Goal: Task Accomplishment & Management: Manage account settings

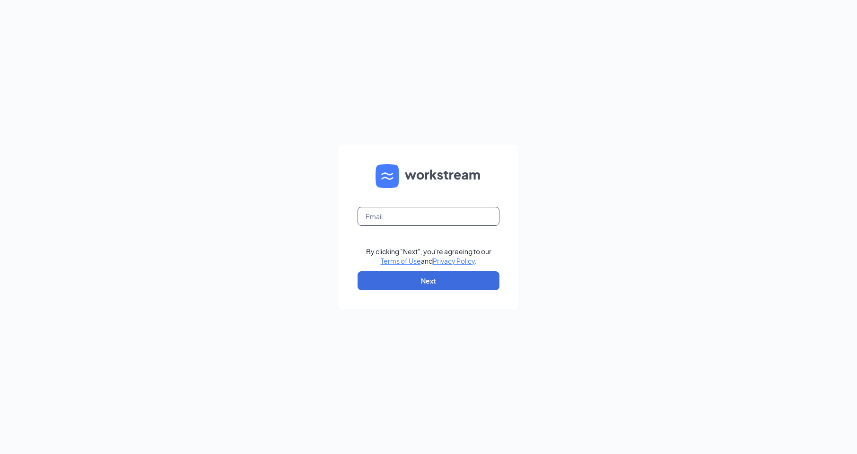
click at [422, 207] on input "text" at bounding box center [429, 216] width 142 height 19
type input "[EMAIL_ADDRESS][DOMAIN_NAME]"
click at [415, 272] on button "Next" at bounding box center [429, 280] width 142 height 19
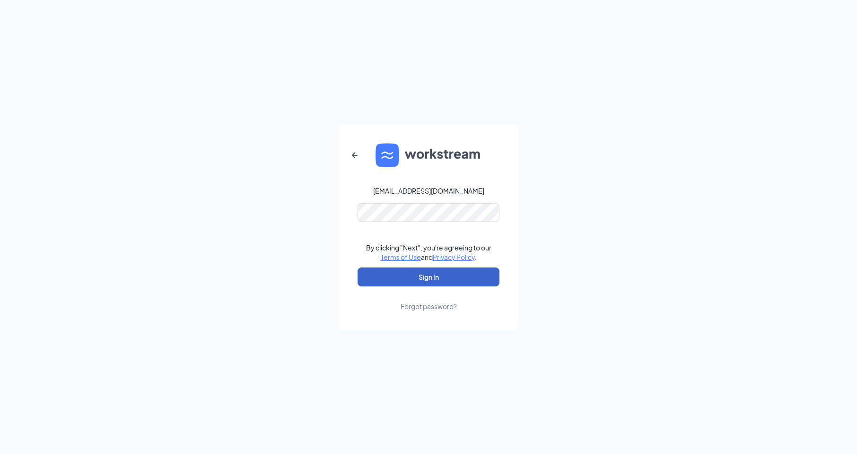
click at [395, 276] on button "Sign In" at bounding box center [429, 276] width 142 height 19
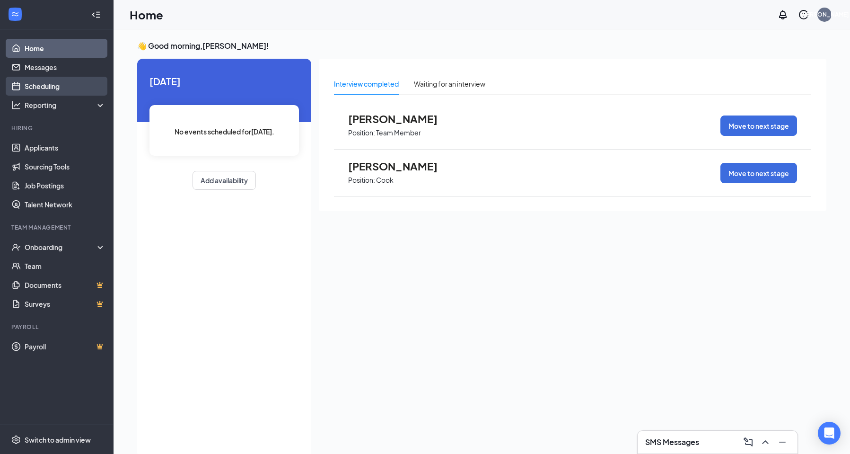
click at [25, 80] on link "Scheduling" at bounding box center [65, 86] width 81 height 19
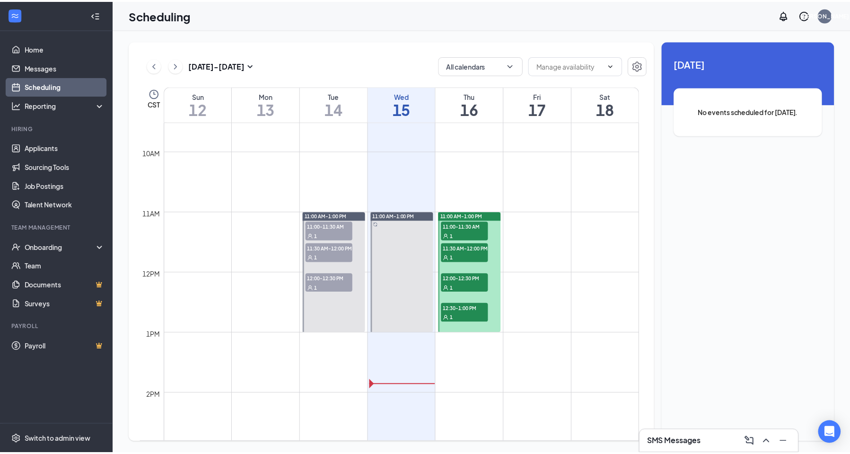
scroll to position [560, 0]
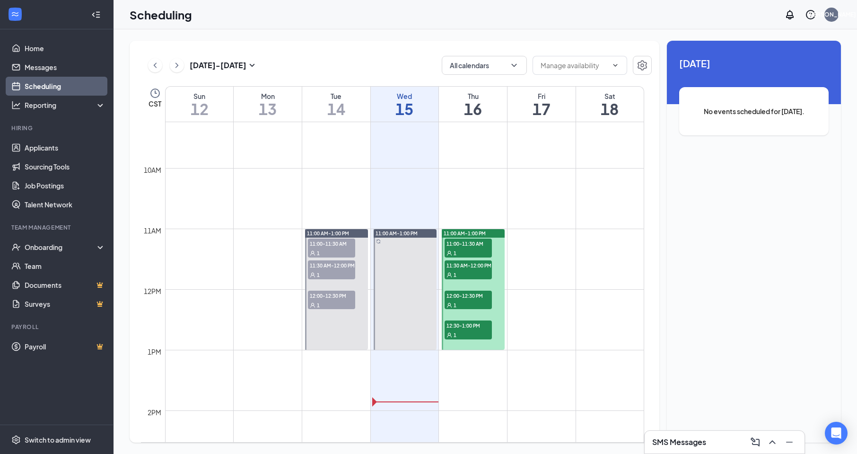
click at [475, 246] on span "11:00-11:30 AM" at bounding box center [468, 242] width 47 height 9
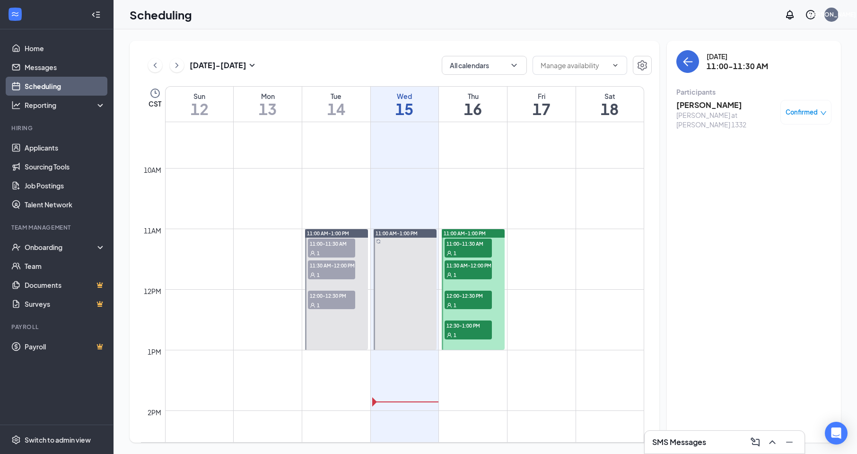
click at [470, 265] on span "11:30 AM-12:00 PM" at bounding box center [468, 264] width 47 height 9
click at [457, 298] on span "12:00-12:30 PM" at bounding box center [468, 294] width 47 height 9
click at [473, 318] on div at bounding box center [473, 289] width 63 height 121
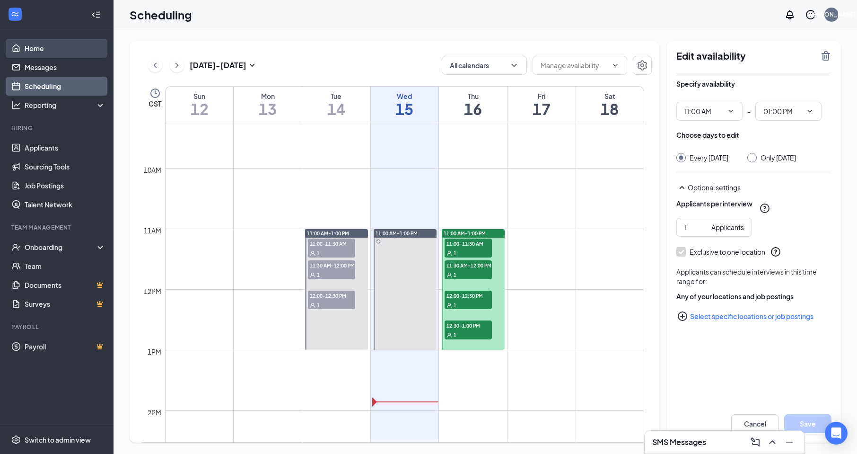
click at [76, 45] on link "Home" at bounding box center [65, 48] width 81 height 19
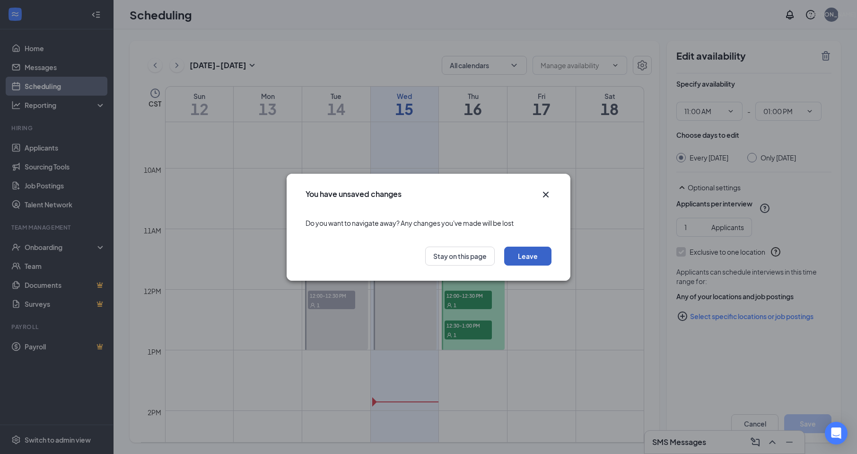
click at [543, 254] on button "Leave" at bounding box center [527, 255] width 47 height 19
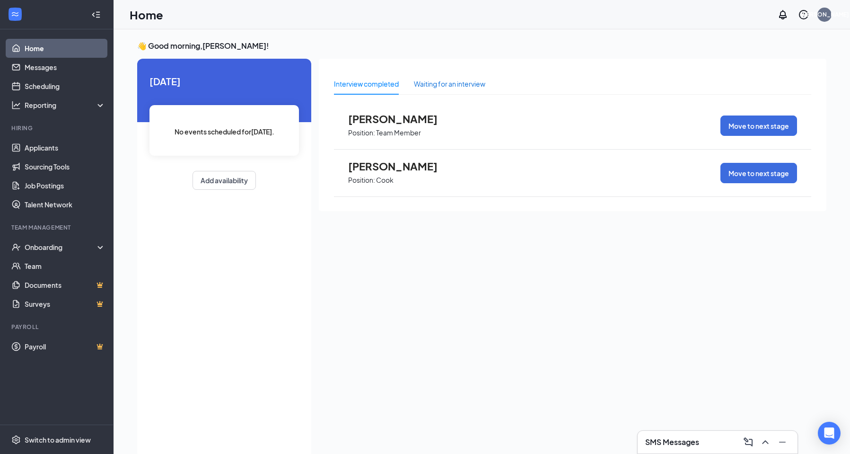
click at [431, 81] on div "Waiting for an interview" at bounding box center [449, 84] width 71 height 10
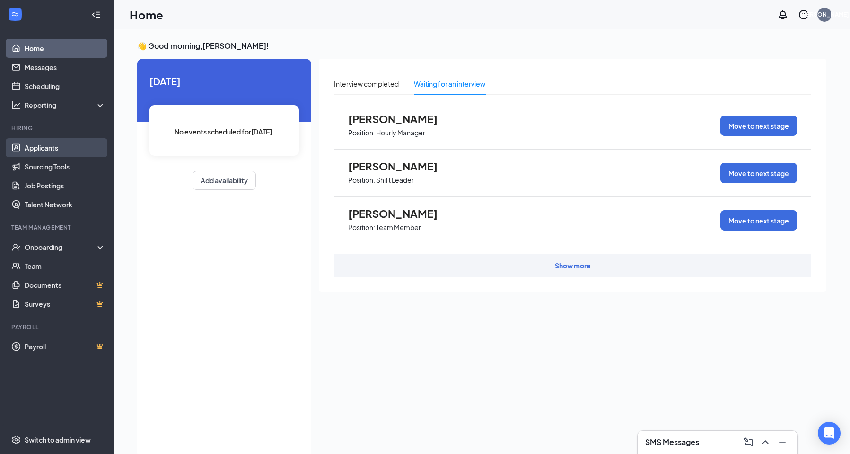
click at [98, 156] on link "Applicants" at bounding box center [65, 147] width 81 height 19
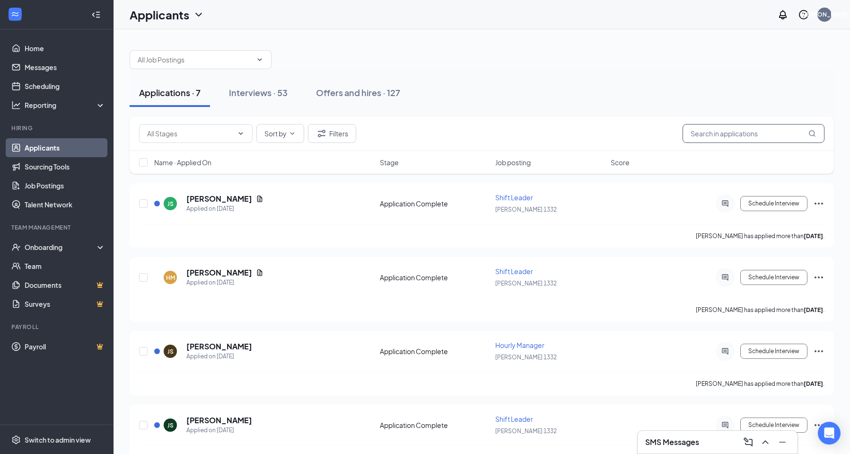
click at [726, 135] on input "text" at bounding box center [754, 133] width 142 height 19
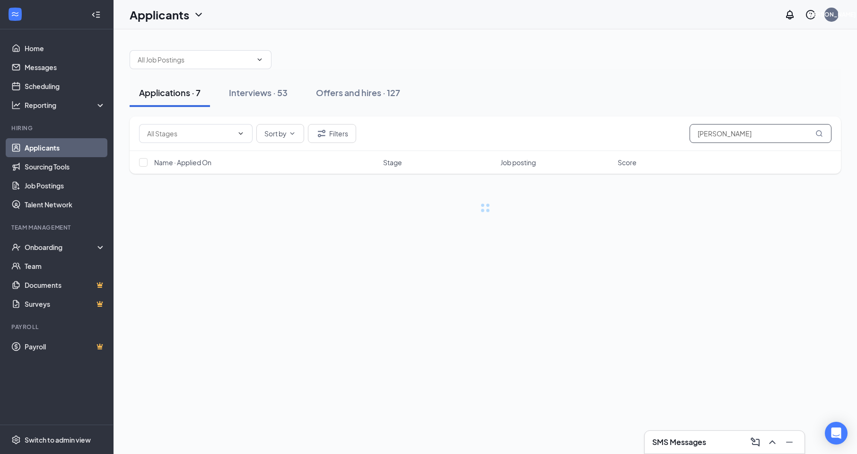
type input "brian"
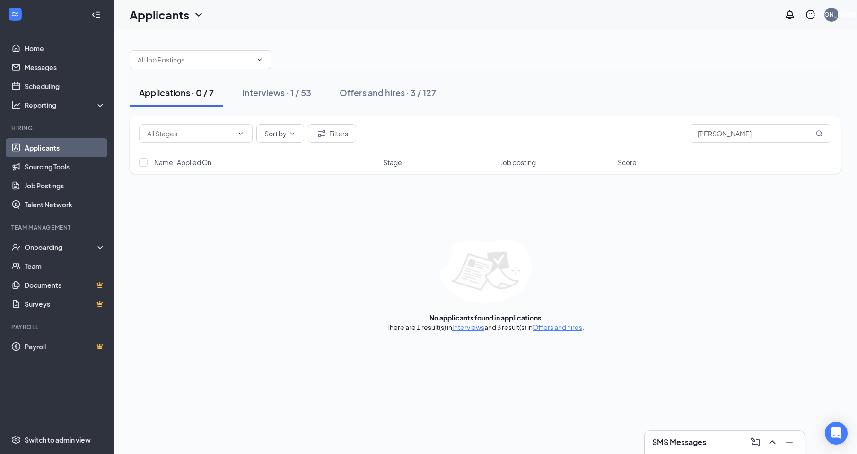
click at [464, 324] on link "Interviews" at bounding box center [468, 327] width 32 height 9
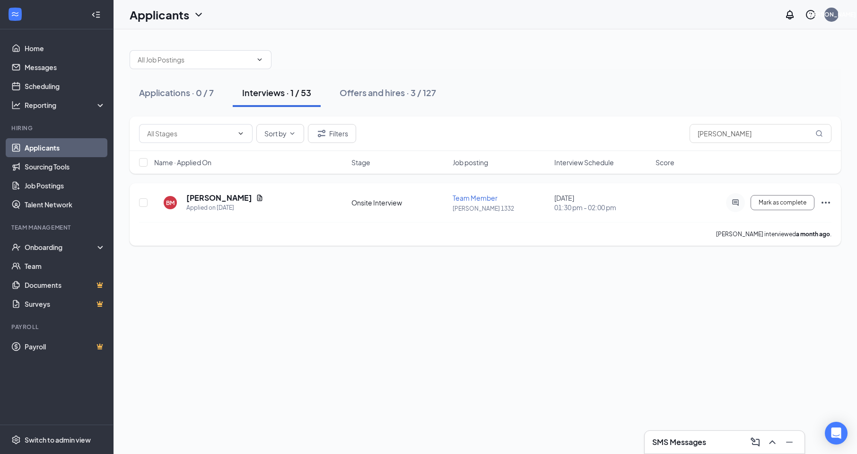
click at [829, 205] on icon "Ellipses" at bounding box center [825, 202] width 11 height 11
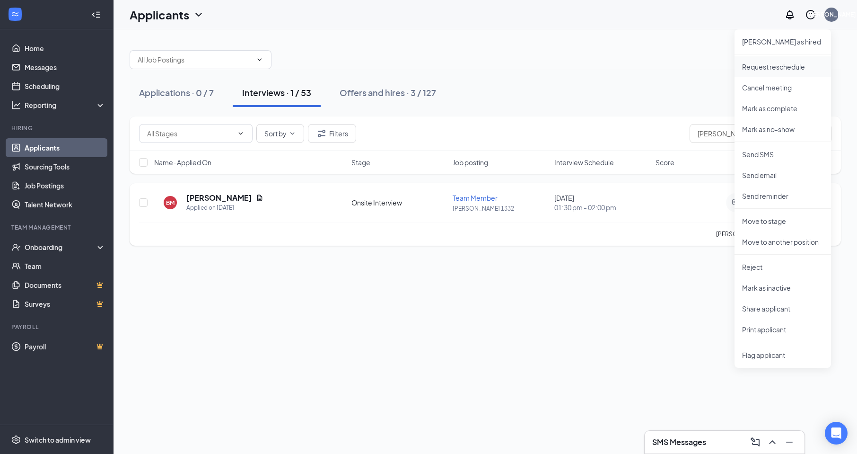
click at [787, 61] on li "Request reschedule" at bounding box center [783, 66] width 96 height 21
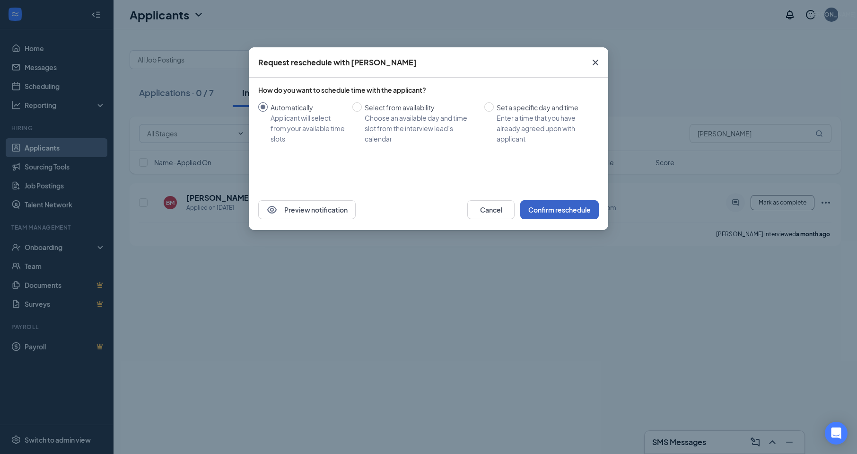
click at [561, 210] on button "Confirm reschedule" at bounding box center [559, 209] width 79 height 19
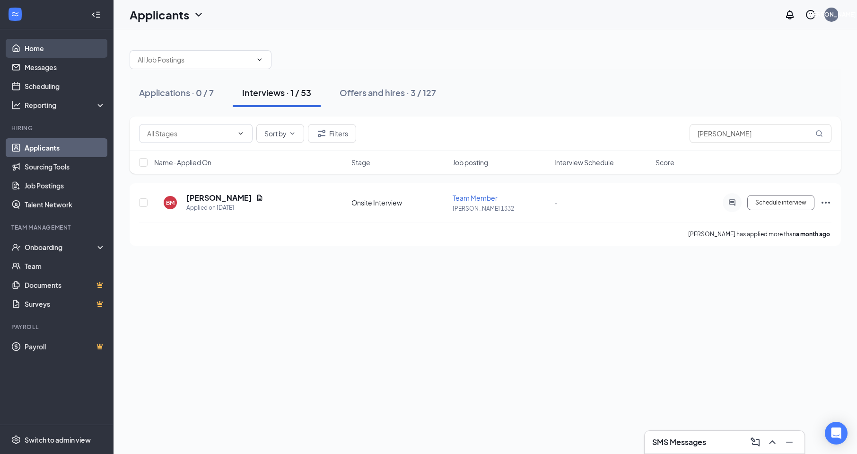
click at [28, 45] on link "Home" at bounding box center [65, 48] width 81 height 19
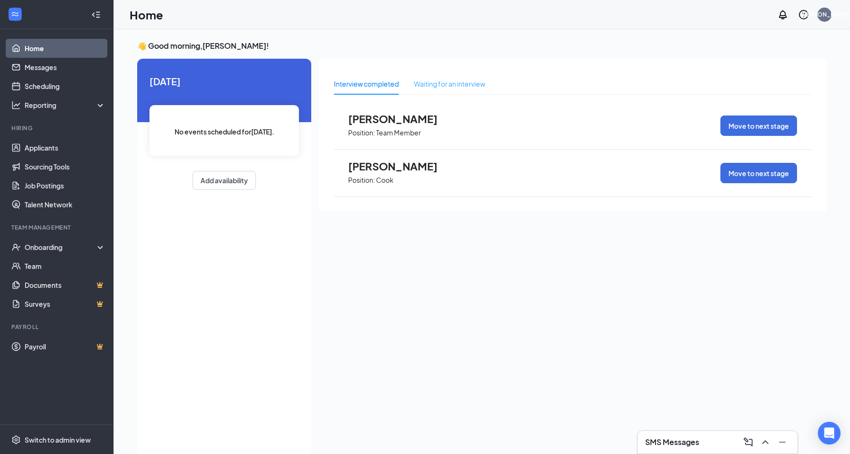
click at [476, 78] on div "Waiting for an interview" at bounding box center [449, 84] width 71 height 22
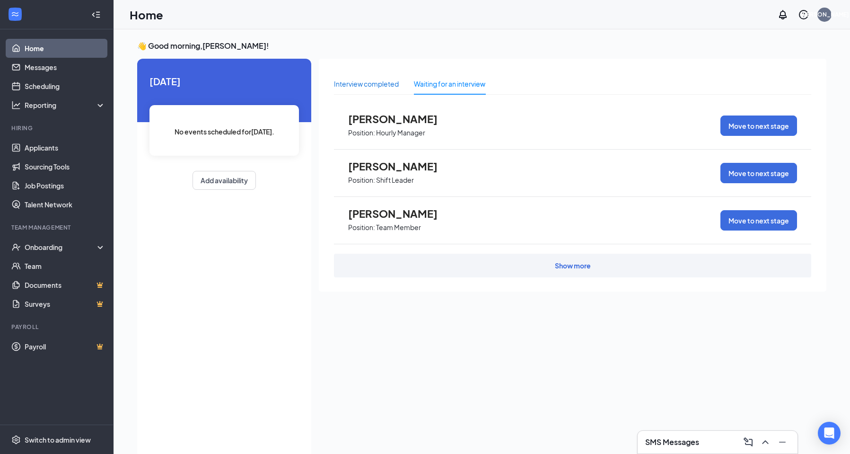
click at [361, 83] on div "Interview completed" at bounding box center [366, 84] width 65 height 10
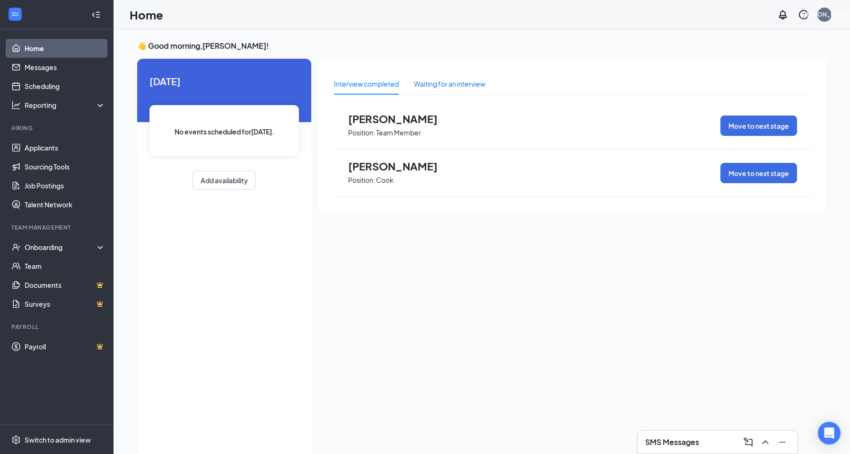
click at [472, 81] on div "Waiting for an interview" at bounding box center [449, 84] width 71 height 10
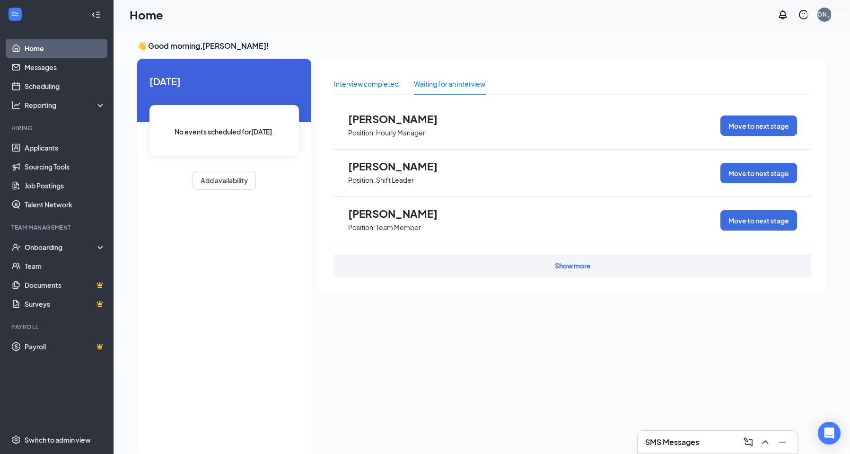
click at [371, 88] on div "Interview completed" at bounding box center [366, 84] width 65 height 10
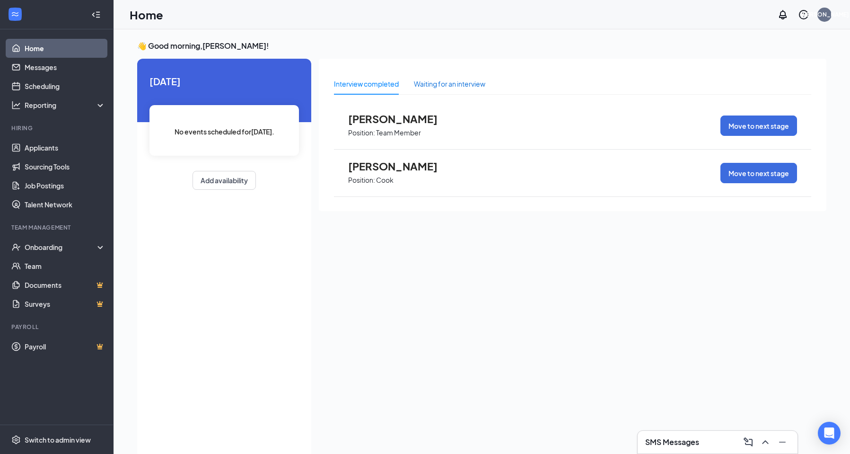
click at [458, 88] on div "Waiting for an interview" at bounding box center [449, 84] width 71 height 10
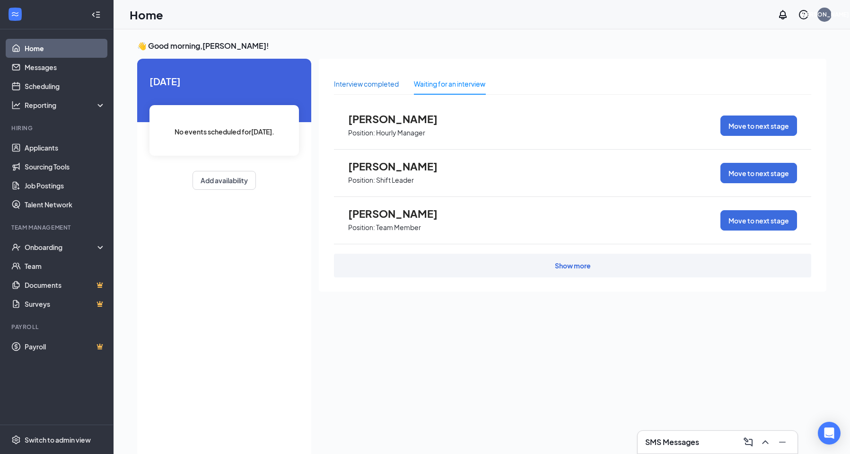
click at [375, 88] on div "Interview completed" at bounding box center [366, 84] width 65 height 10
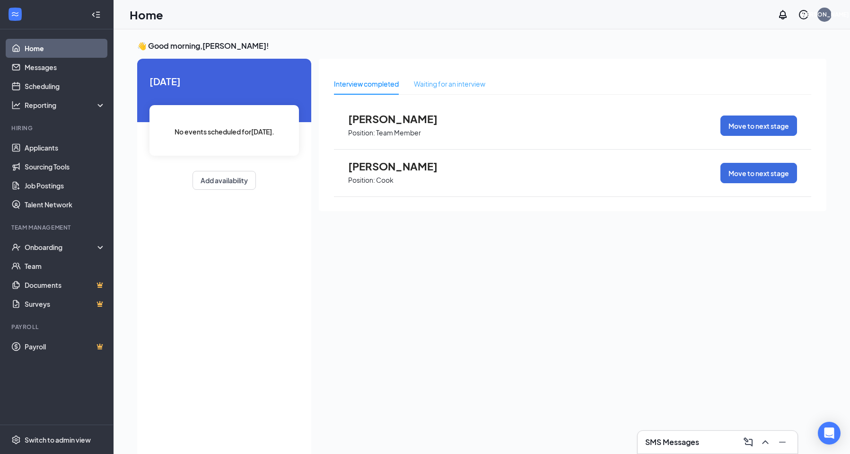
click at [423, 76] on div "Waiting for an interview" at bounding box center [449, 84] width 71 height 22
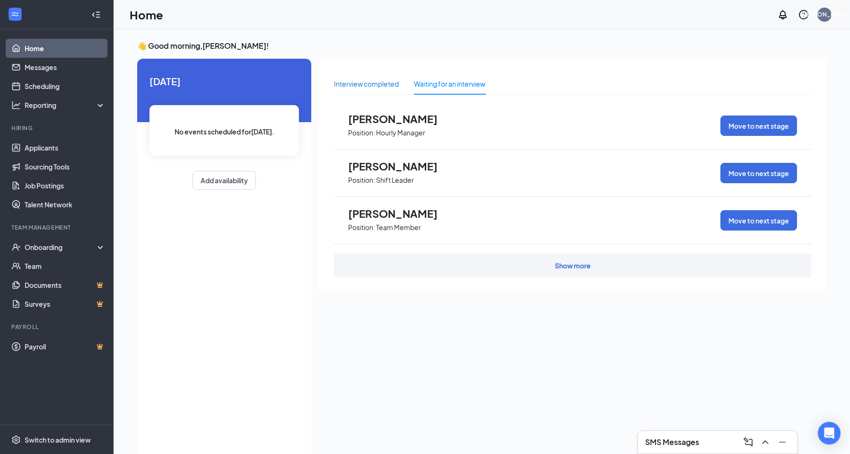
click at [338, 88] on div "Interview completed" at bounding box center [366, 84] width 65 height 10
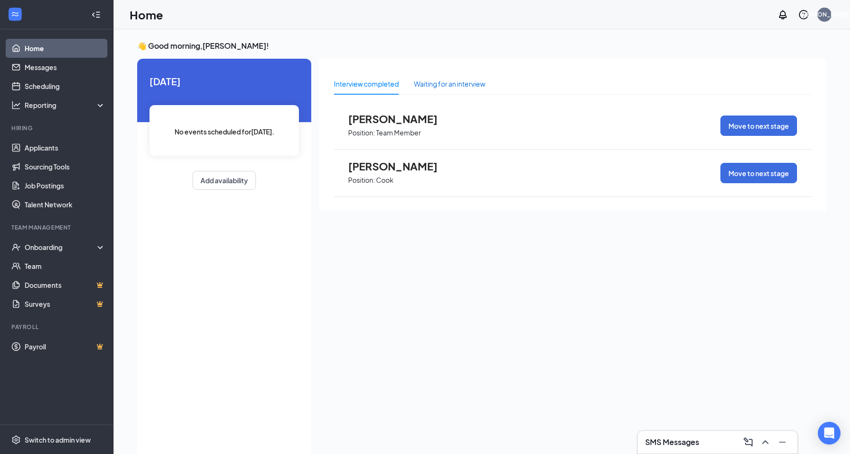
click at [436, 83] on div "Waiting for an interview" at bounding box center [449, 84] width 71 height 10
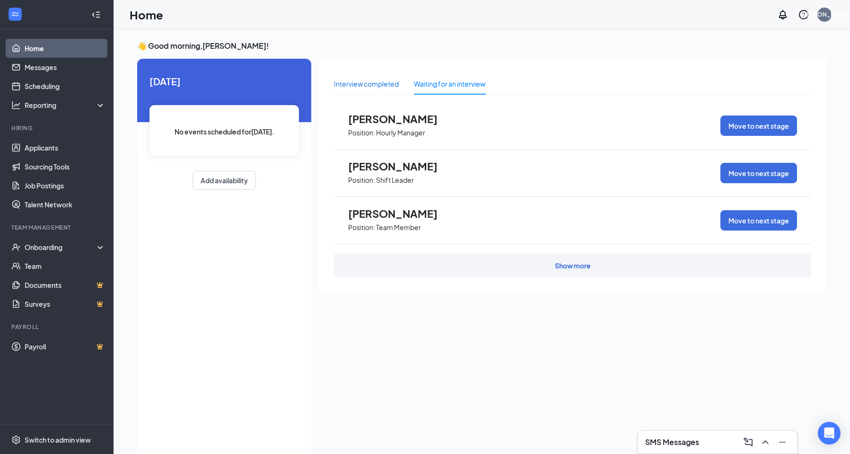
click at [368, 87] on div "Interview completed" at bounding box center [366, 84] width 65 height 10
